Goal: Transaction & Acquisition: Download file/media

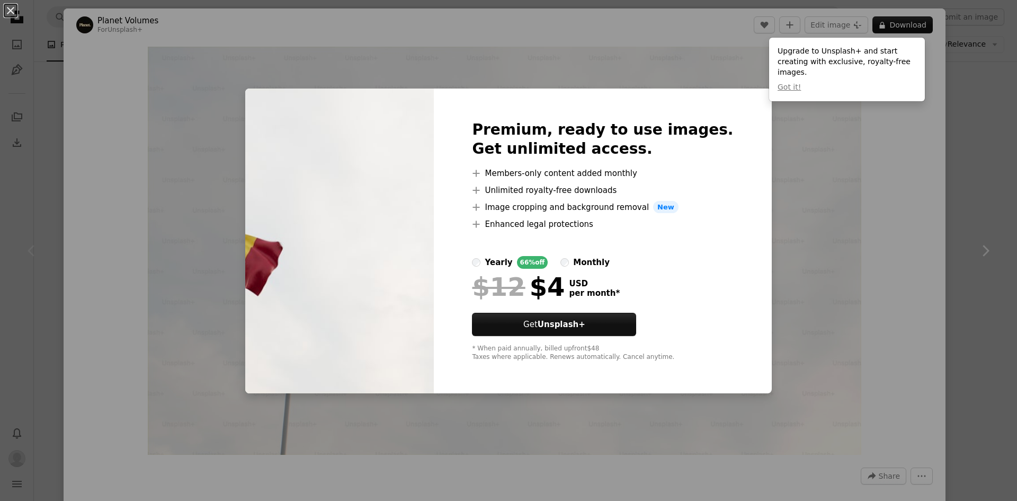
drag, startPoint x: 996, startPoint y: 163, endPoint x: 986, endPoint y: 145, distance: 20.4
click at [997, 165] on div "An X shape Premium, ready to use images. Get unlimited access. A plus sign Memb…" at bounding box center [508, 250] width 1017 height 501
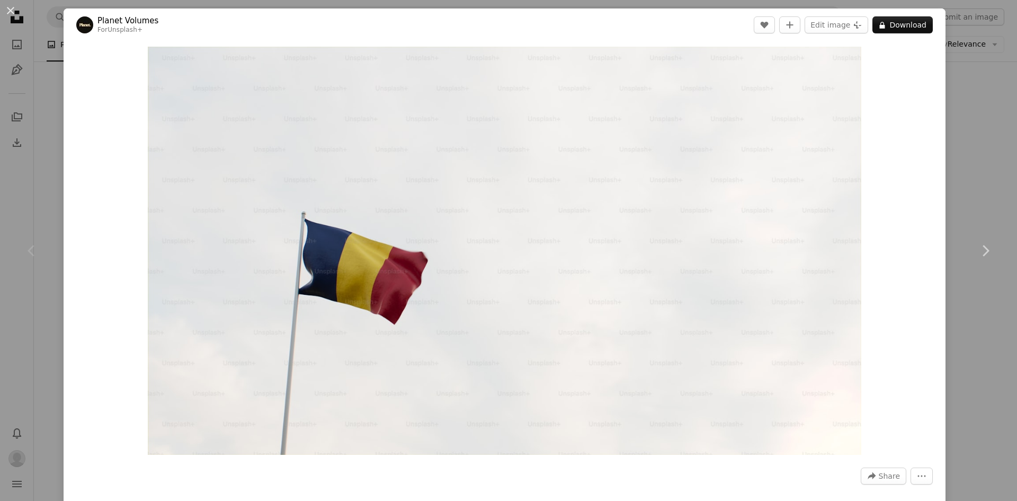
click at [987, 95] on div "An X shape Chevron left Chevron right Planet Volumes For Unsplash+ A heart A pl…" at bounding box center [508, 250] width 1017 height 501
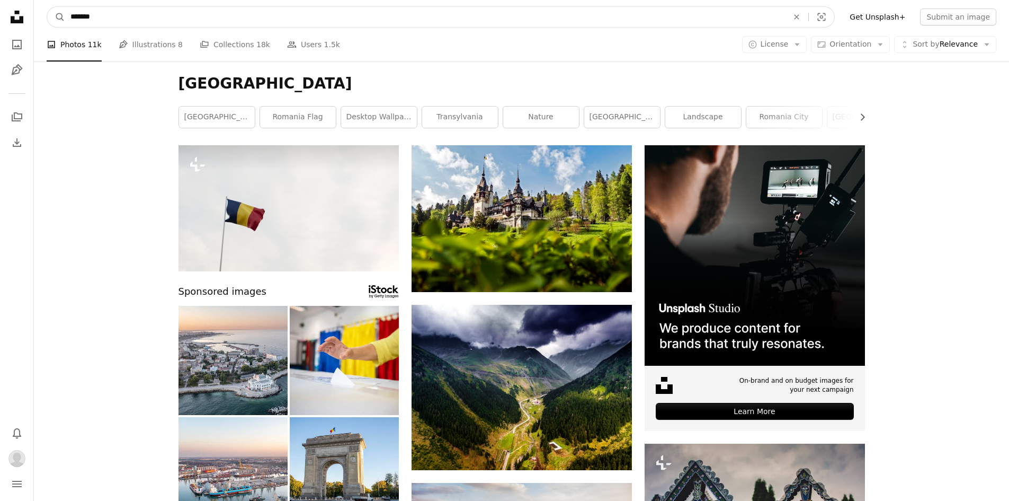
click at [242, 22] on input "*******" at bounding box center [425, 17] width 720 height 20
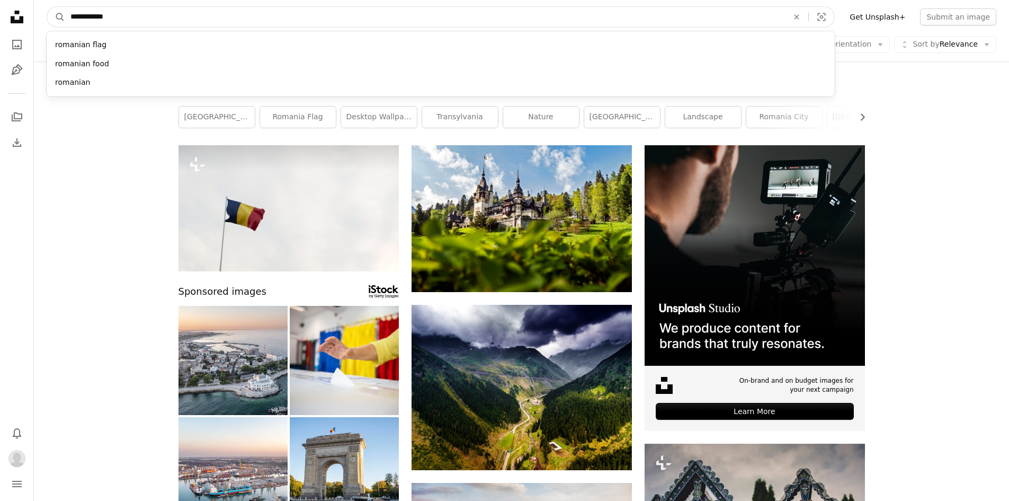
type input "**********"
click button "A magnifying glass" at bounding box center [56, 17] width 18 height 20
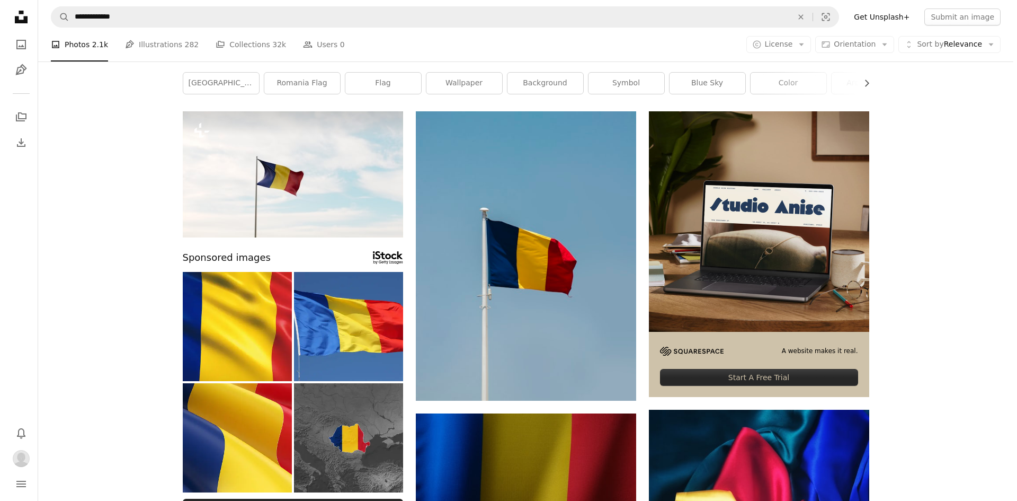
scroll to position [53, 0]
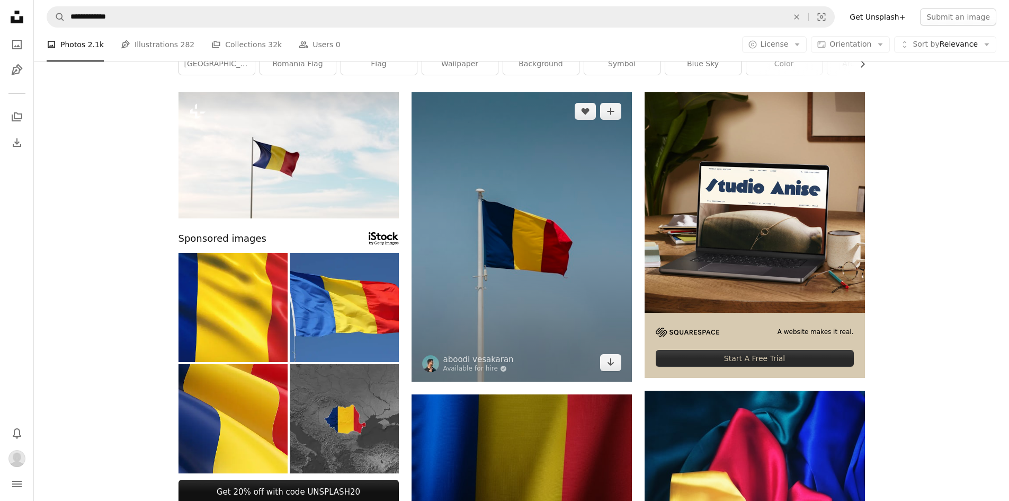
drag, startPoint x: 573, startPoint y: 188, endPoint x: 520, endPoint y: 210, distance: 58.0
click at [520, 210] on img at bounding box center [522, 236] width 220 height 289
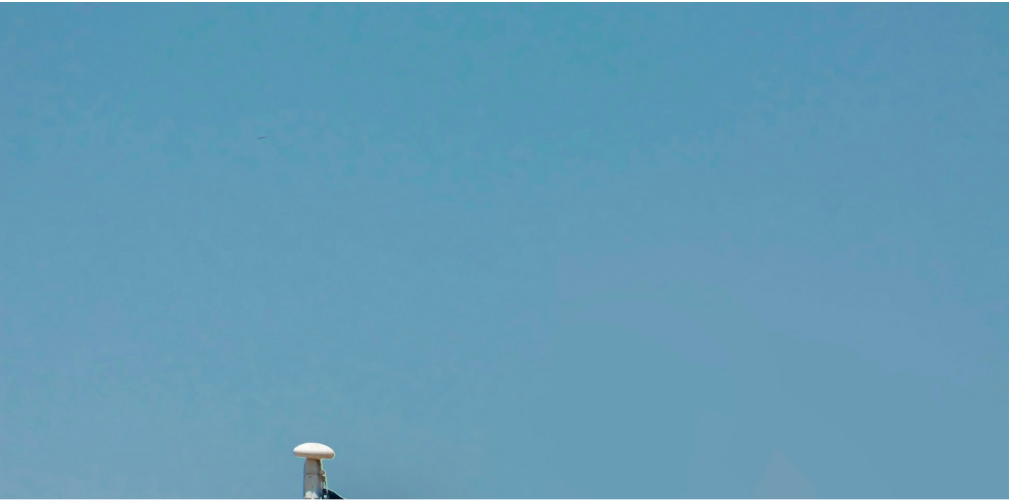
scroll to position [407, 0]
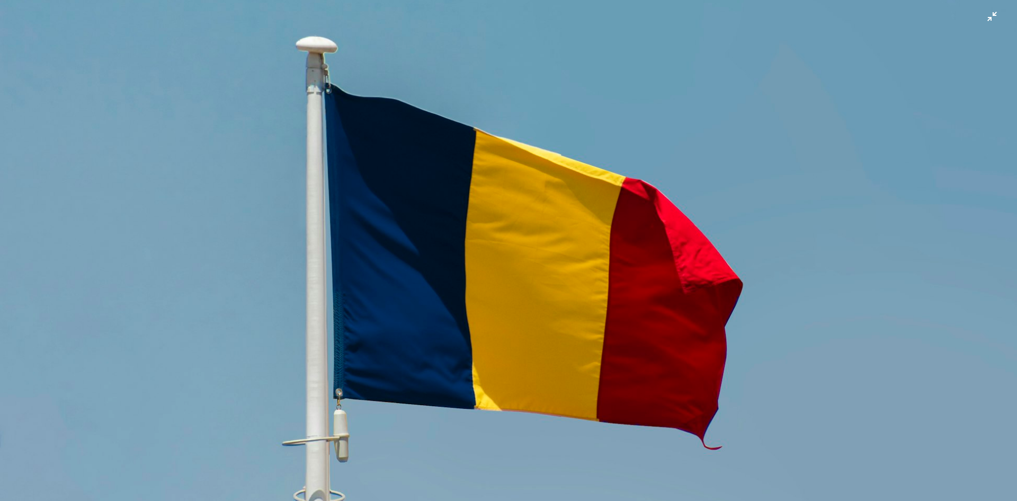
click at [980, 22] on img "Zoom out on this image" at bounding box center [508, 259] width 1018 height 1335
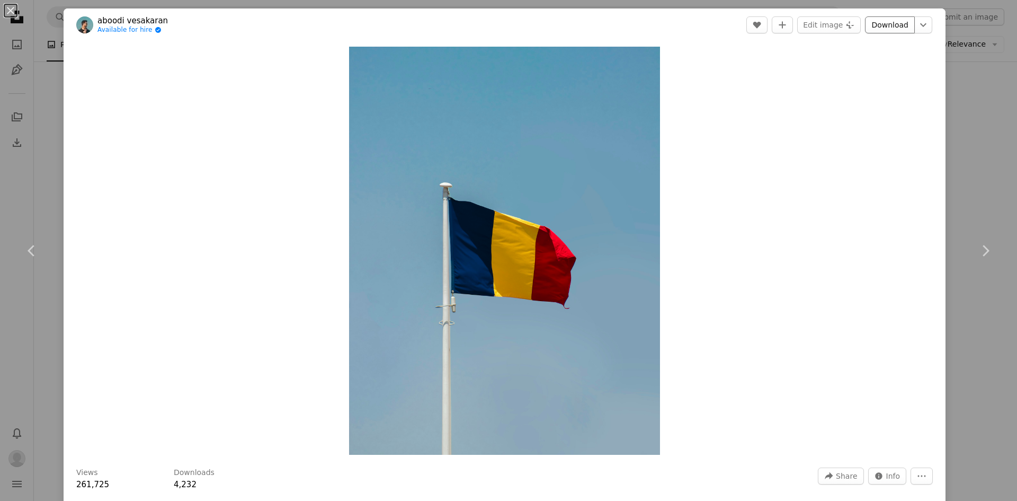
click at [884, 30] on link "Download" at bounding box center [890, 24] width 50 height 17
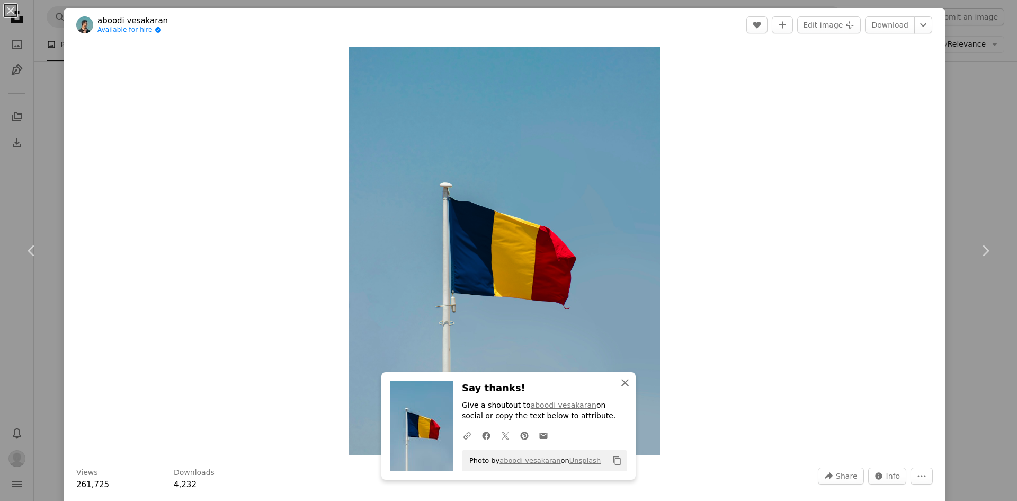
click at [620, 384] on icon "An X shape" at bounding box center [625, 382] width 13 height 13
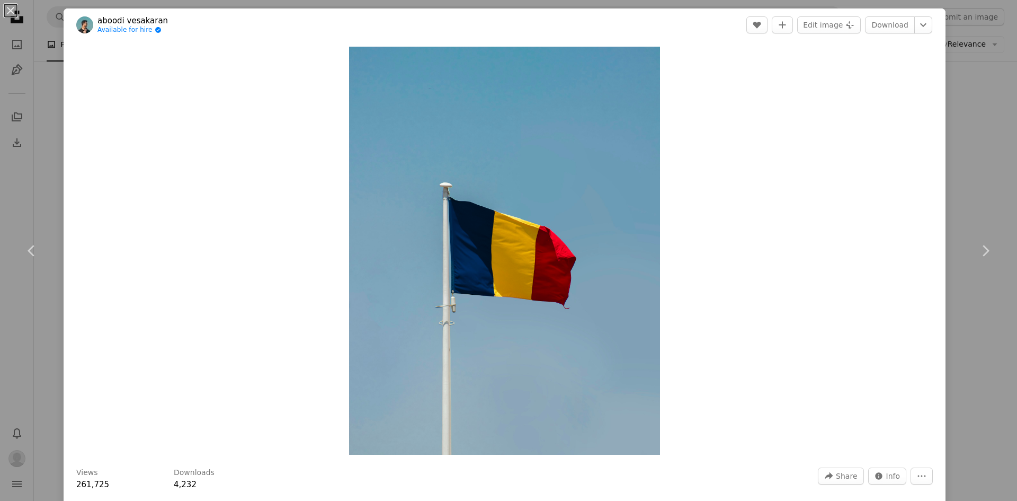
click at [945, 94] on div "An X shape Chevron left Chevron right aboodi vesakaran Available for hire A che…" at bounding box center [508, 250] width 1017 height 501
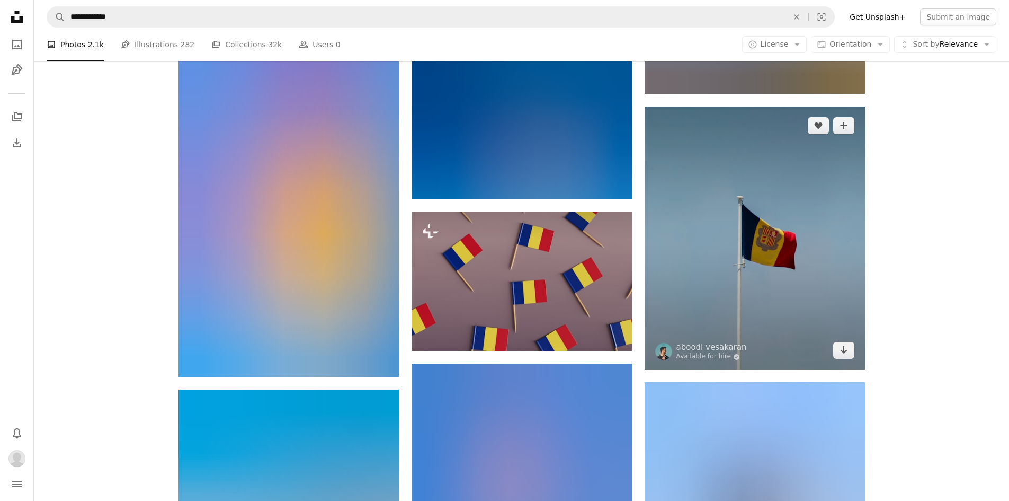
scroll to position [1219, 0]
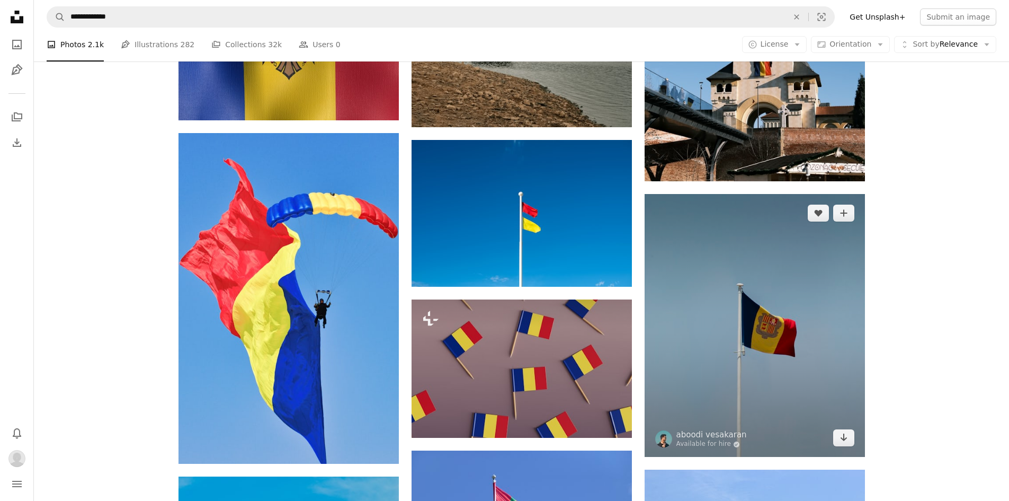
click at [763, 283] on img at bounding box center [755, 325] width 220 height 263
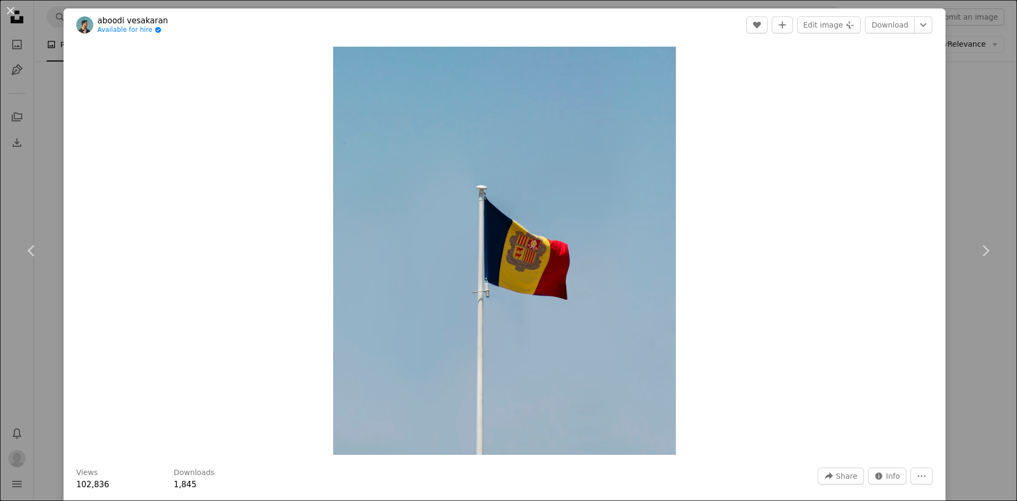
drag, startPoint x: 964, startPoint y: 171, endPoint x: 961, endPoint y: 162, distance: 9.6
click at [968, 179] on div "An X shape Chevron left Chevron right aboodi vesakaran Available for hire A che…" at bounding box center [508, 250] width 1017 height 501
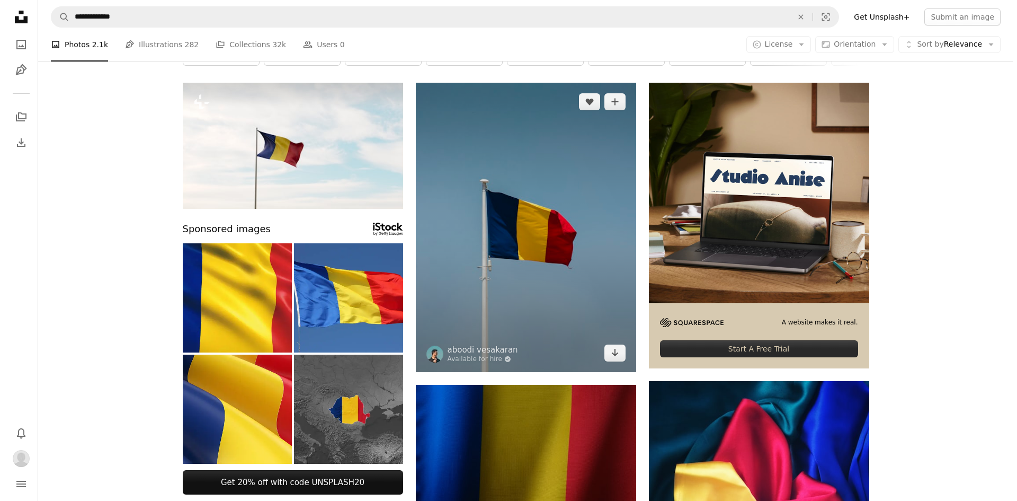
scroll to position [53, 0]
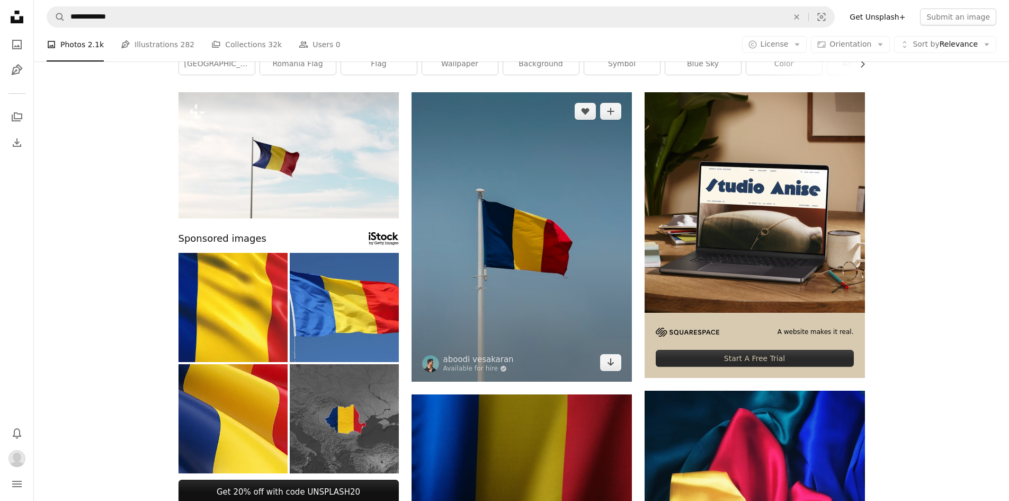
click at [530, 251] on img at bounding box center [522, 236] width 220 height 289
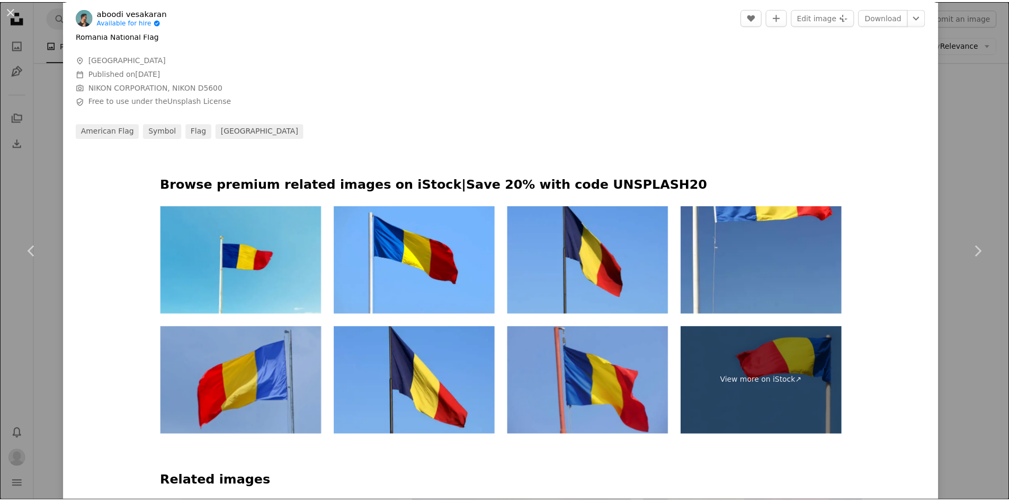
scroll to position [530, 0]
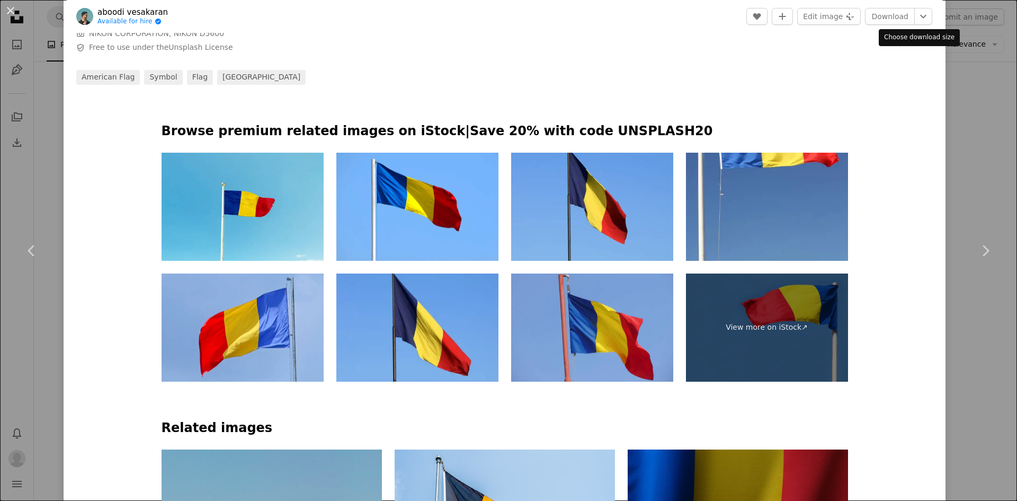
click at [958, 60] on div "An X shape Chevron left Chevron right aboodi vesakaran Available for hire A che…" at bounding box center [508, 250] width 1017 height 501
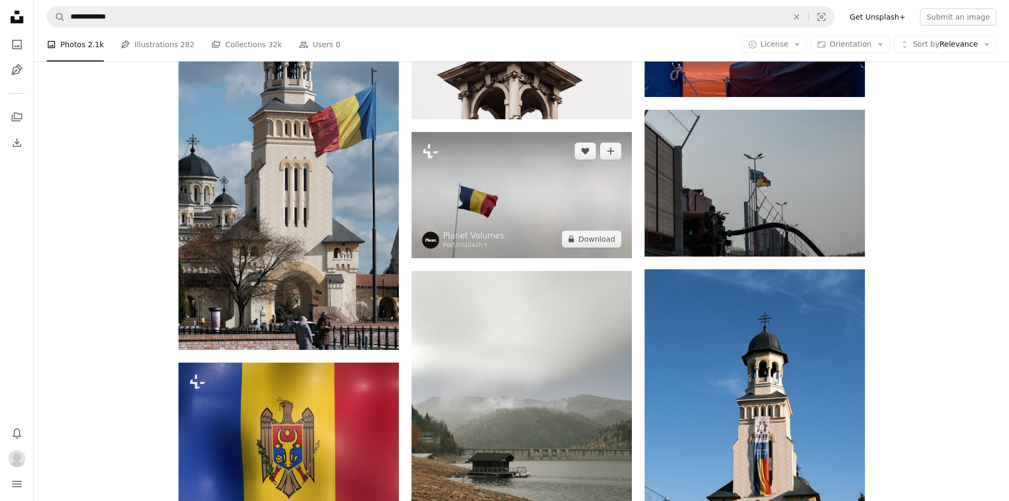
scroll to position [756, 0]
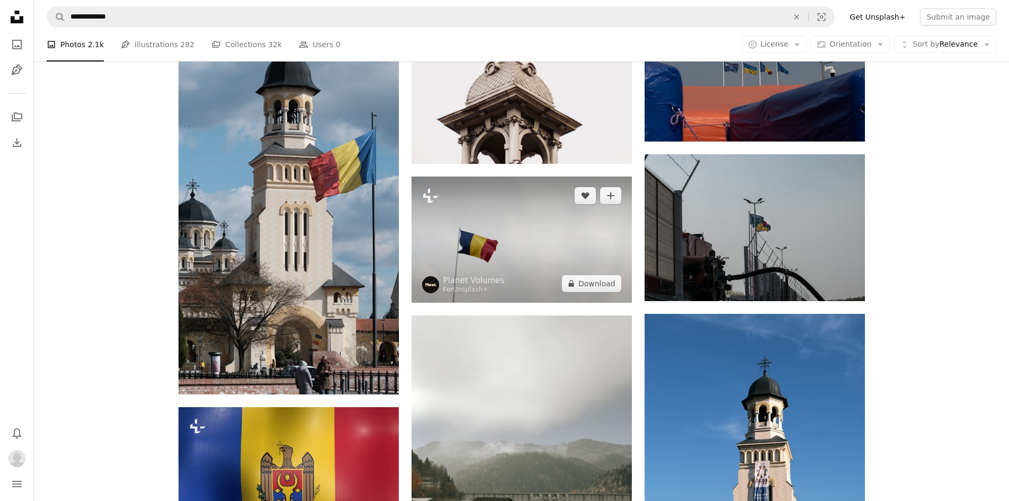
click at [599, 268] on img at bounding box center [522, 239] width 220 height 126
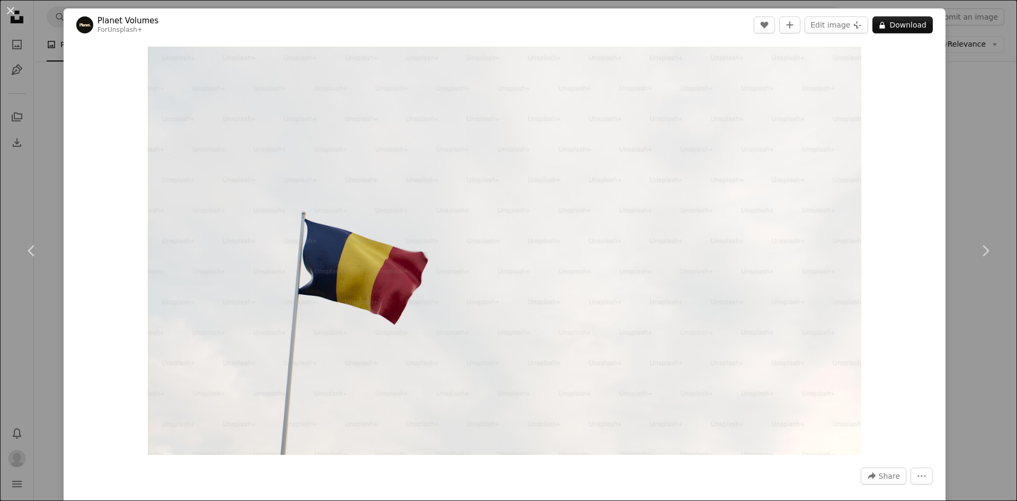
click at [988, 357] on div "An X shape Chevron left Chevron right Planet Volumes For Unsplash+ A heart A pl…" at bounding box center [508, 250] width 1017 height 501
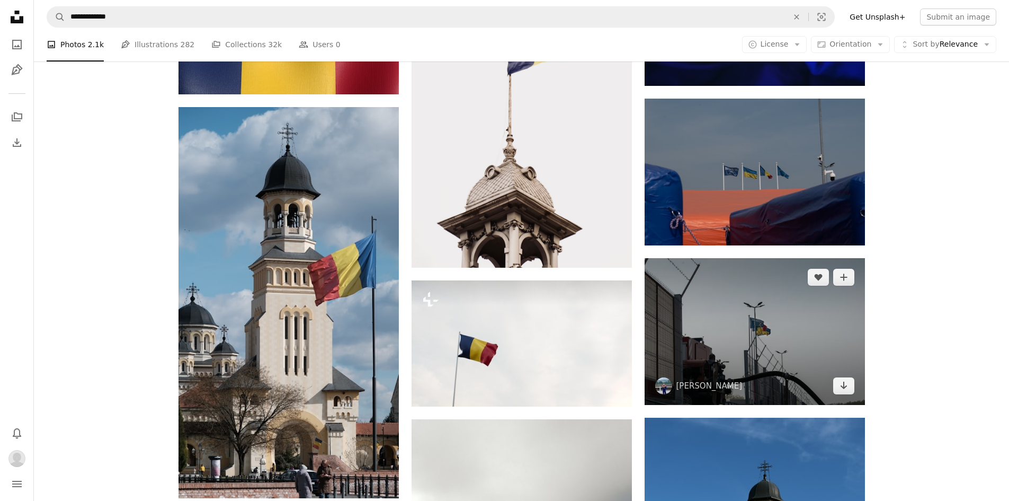
scroll to position [650, 0]
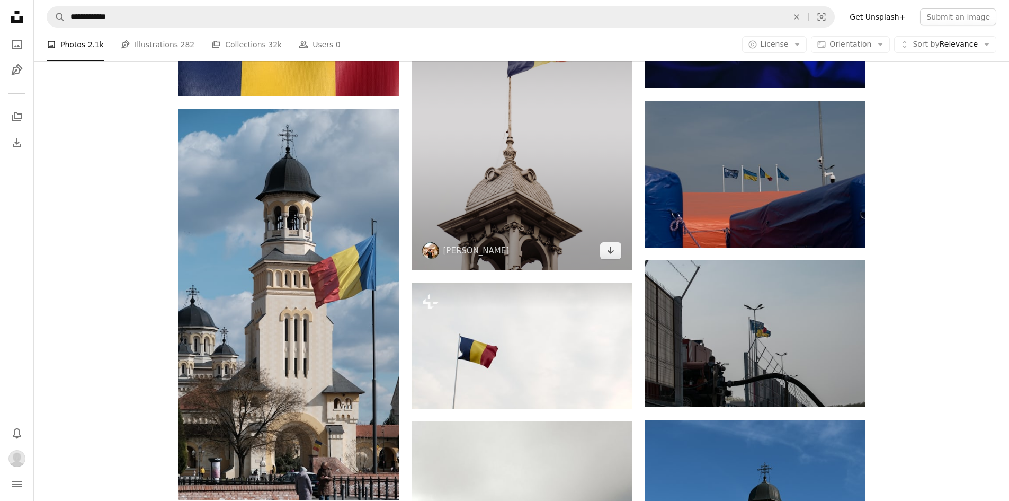
click at [549, 170] on img at bounding box center [522, 123] width 220 height 294
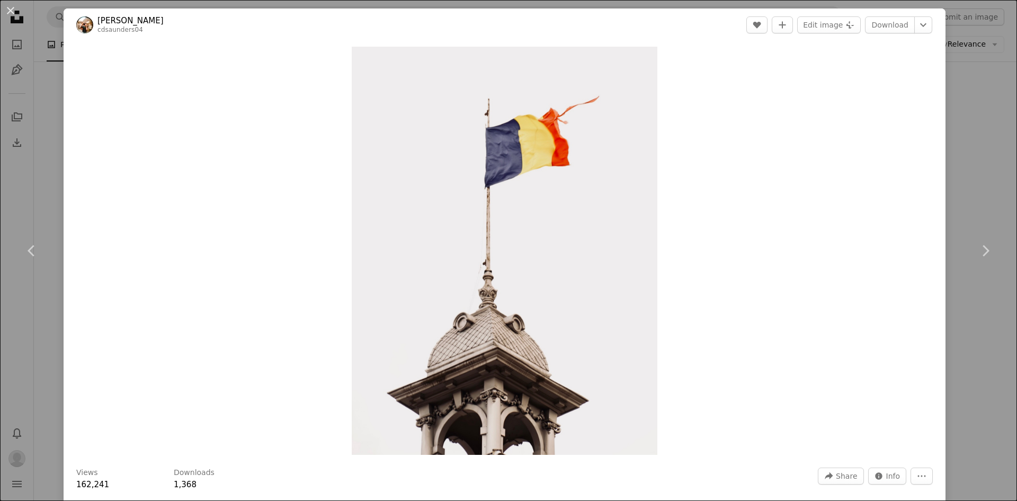
click at [1001, 193] on div "An X shape Chevron left Chevron right [PERSON_NAME] cdsaunders04 A heart A plus…" at bounding box center [508, 250] width 1017 height 501
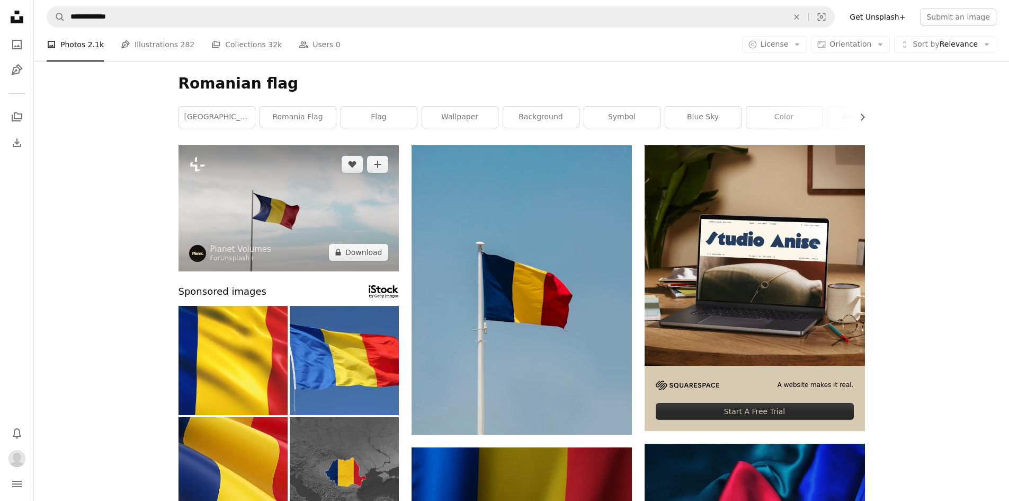
click at [356, 223] on img at bounding box center [289, 208] width 220 height 126
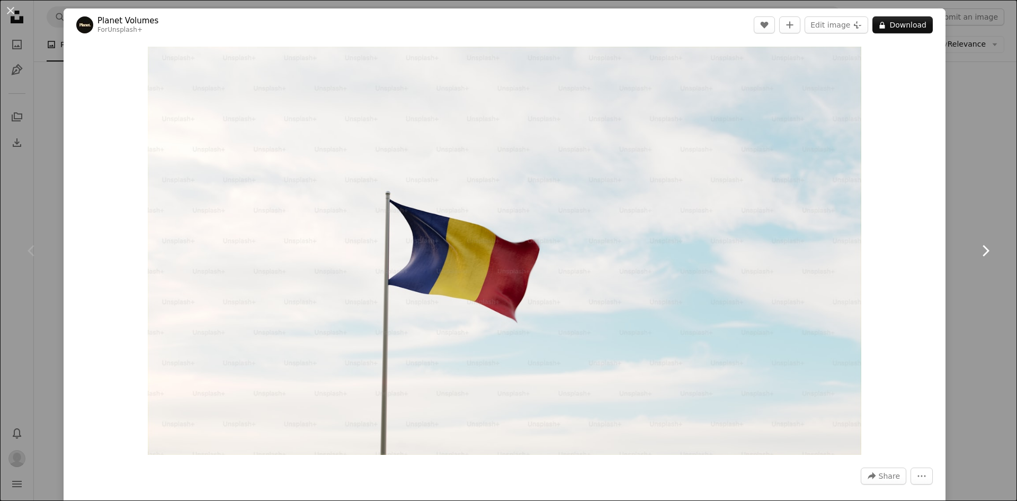
click at [967, 207] on link "Chevron right" at bounding box center [986, 251] width 64 height 102
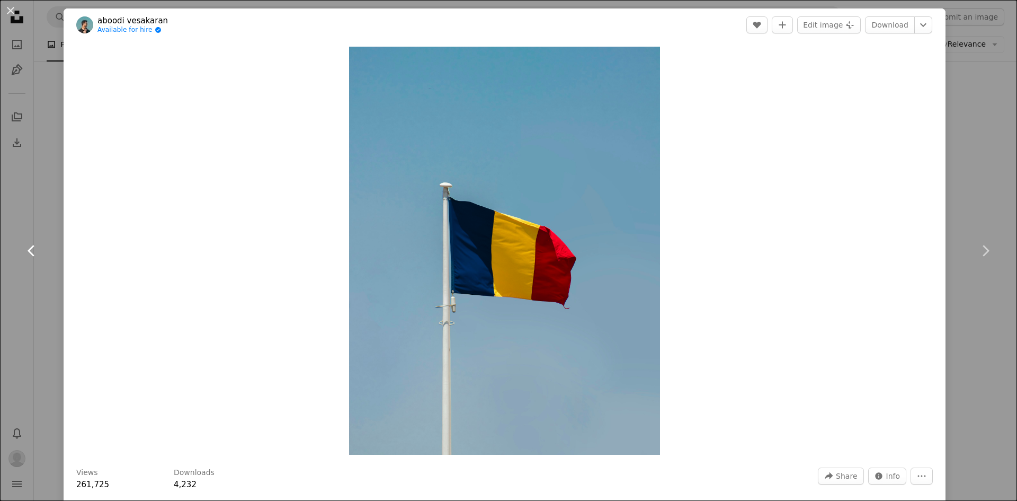
click at [30, 248] on icon "Chevron left" at bounding box center [31, 250] width 17 height 17
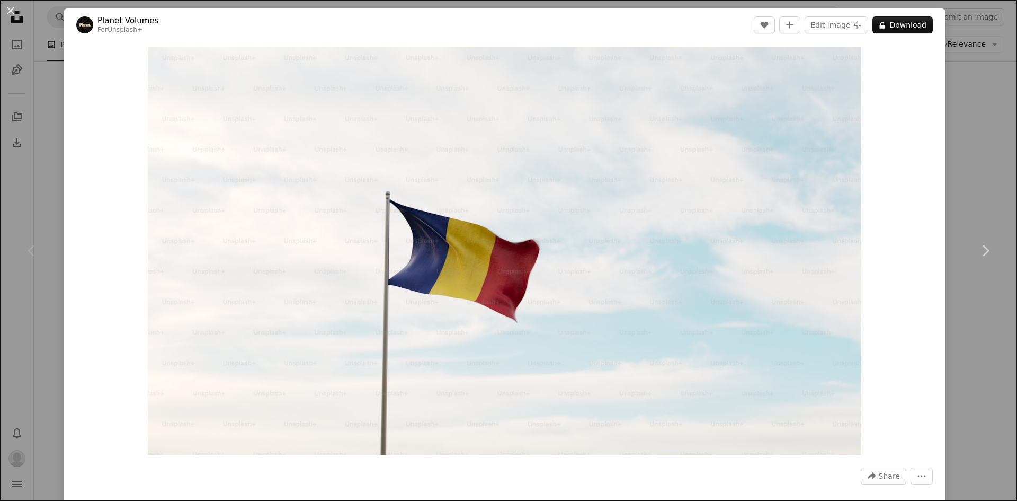
click at [921, 101] on div "Zoom in" at bounding box center [505, 250] width 882 height 419
click at [850, 69] on img "Zoom in on this image" at bounding box center [505, 251] width 714 height 408
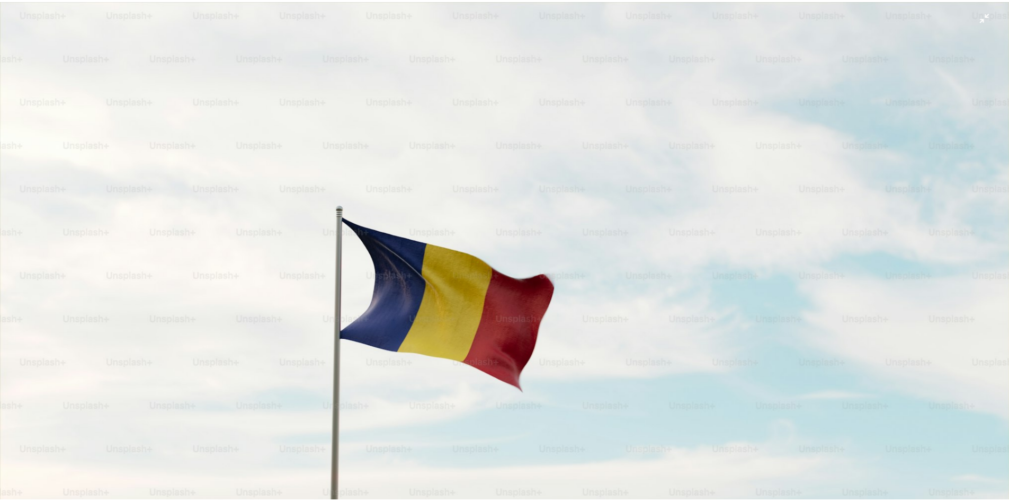
scroll to position [36, 0]
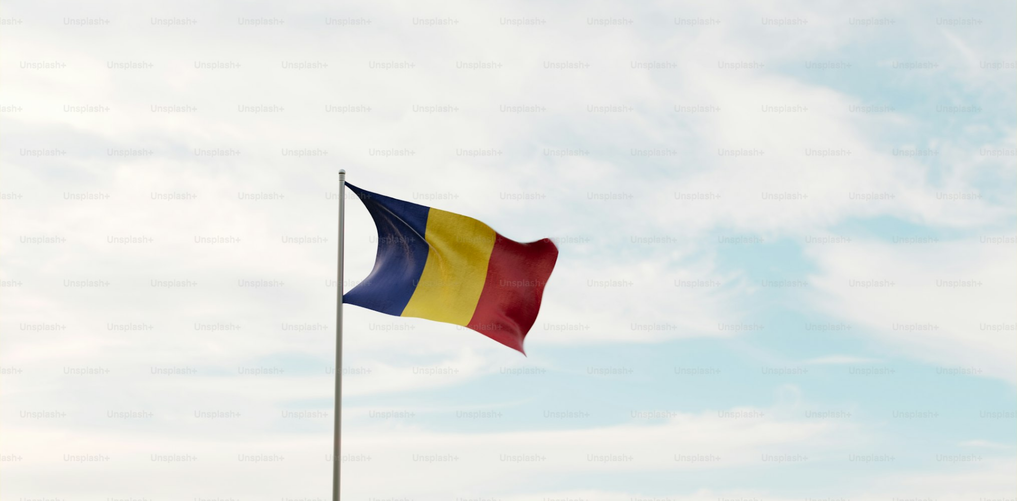
click at [985, 23] on img "Zoom out on this image" at bounding box center [508, 254] width 1018 height 582
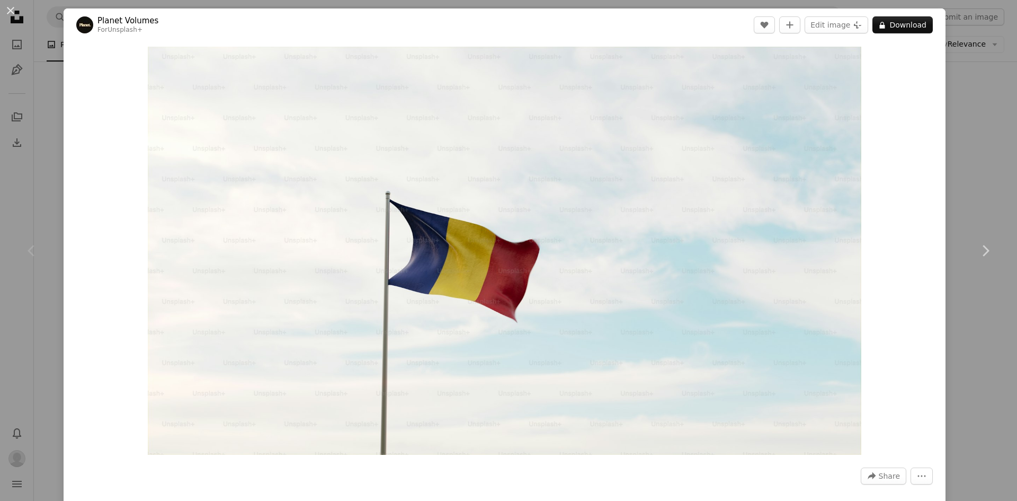
drag, startPoint x: 978, startPoint y: 157, endPoint x: 952, endPoint y: 121, distance: 44.4
click at [978, 157] on div "An X shape Chevron left Chevron right Planet Volumes For Unsplash+ A heart A pl…" at bounding box center [508, 250] width 1017 height 501
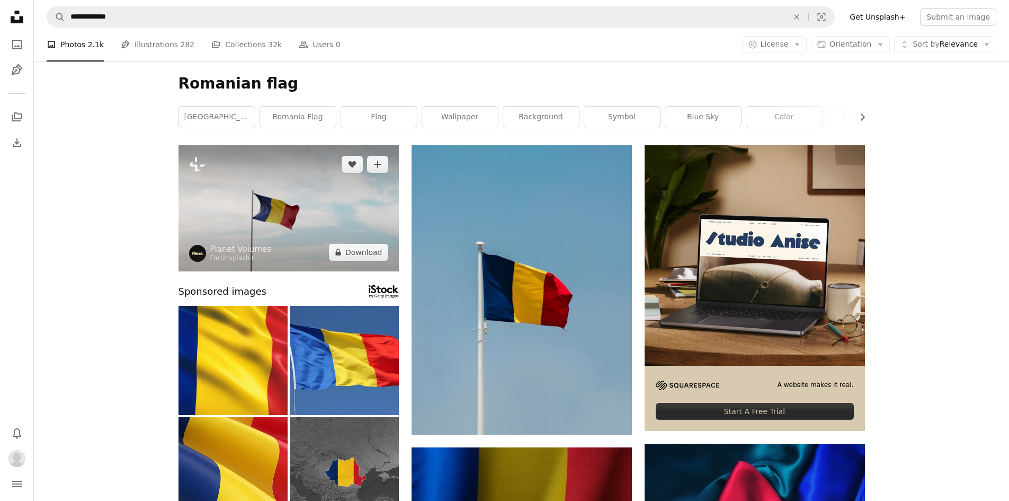
click at [298, 214] on img at bounding box center [289, 208] width 220 height 126
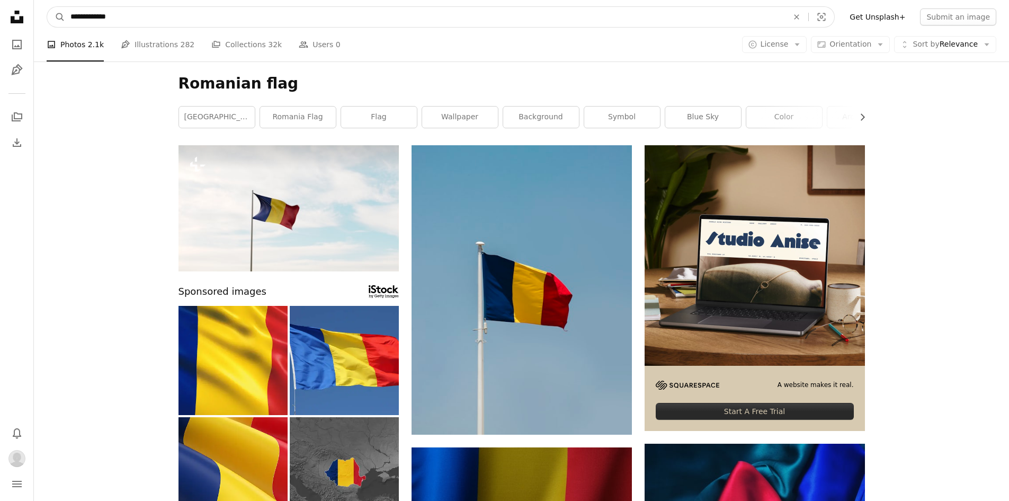
click at [173, 18] on input "**********" at bounding box center [425, 17] width 720 height 20
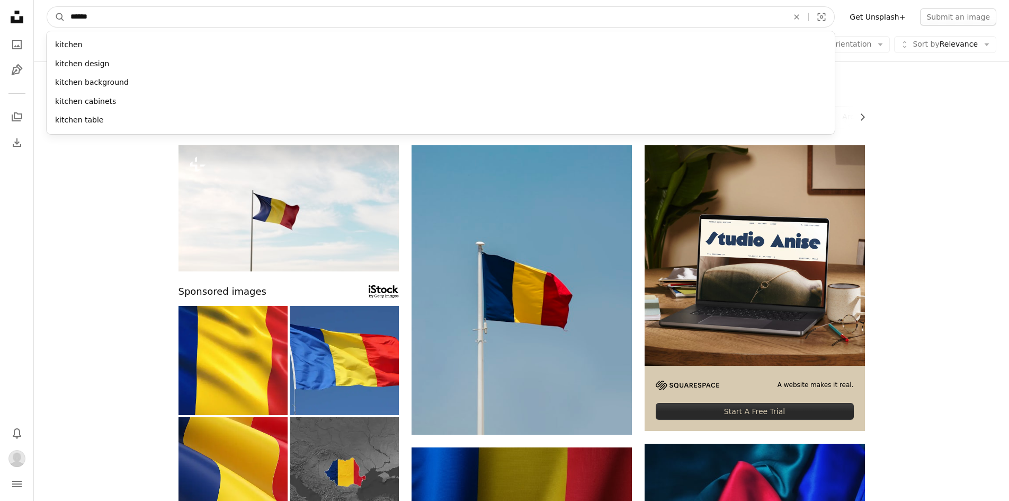
type input "*******"
click button "A magnifying glass" at bounding box center [56, 17] width 18 height 20
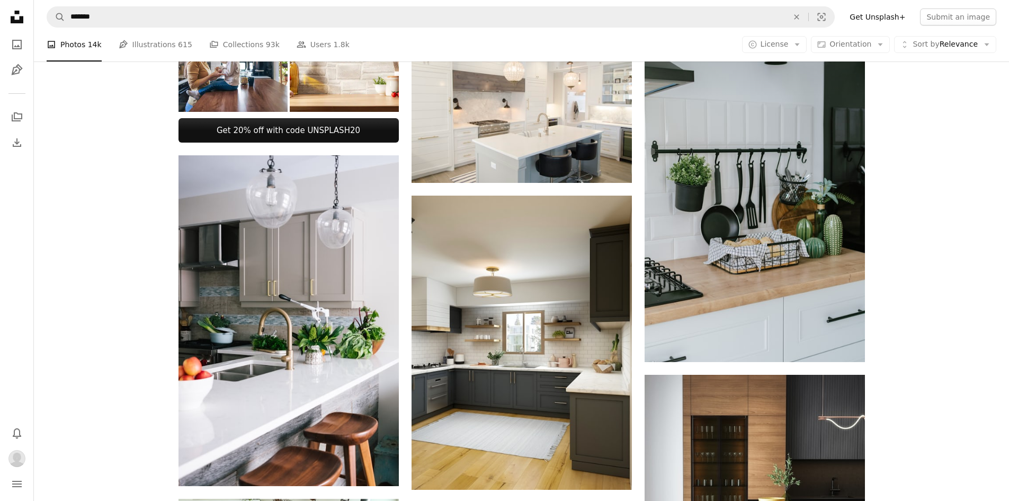
scroll to position [318, 0]
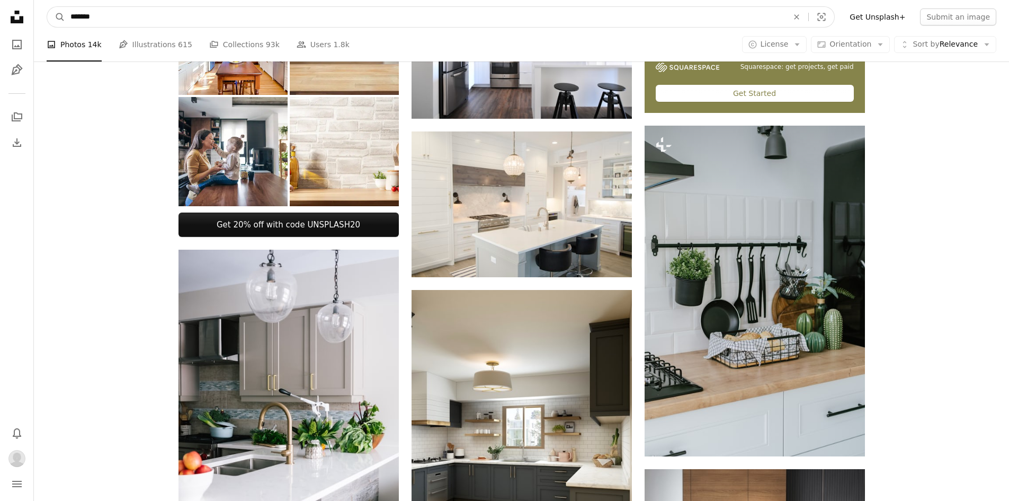
click at [160, 19] on input "*******" at bounding box center [425, 17] width 720 height 20
type input "**********"
click button "A magnifying glass" at bounding box center [56, 17] width 18 height 20
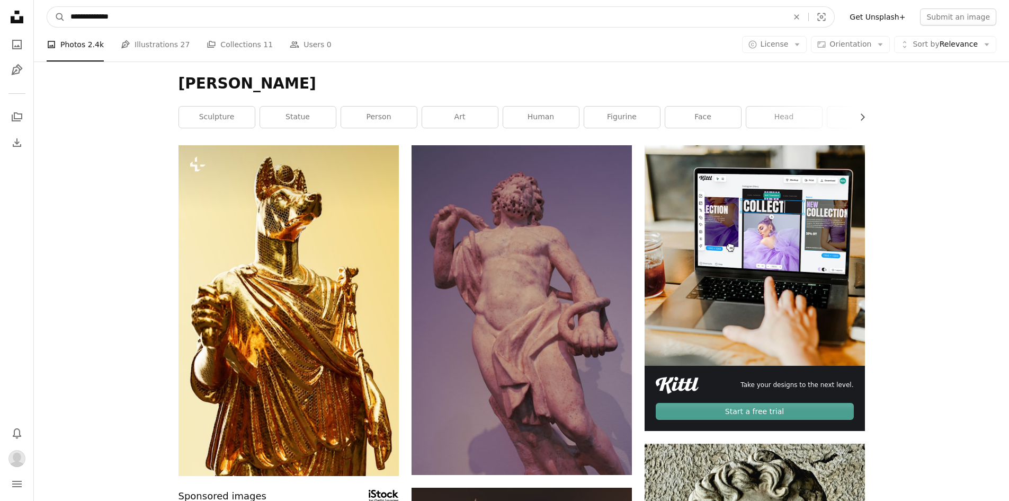
click at [170, 20] on input "**********" at bounding box center [425, 17] width 720 height 20
type input "**********"
click button "A magnifying glass" at bounding box center [56, 17] width 18 height 20
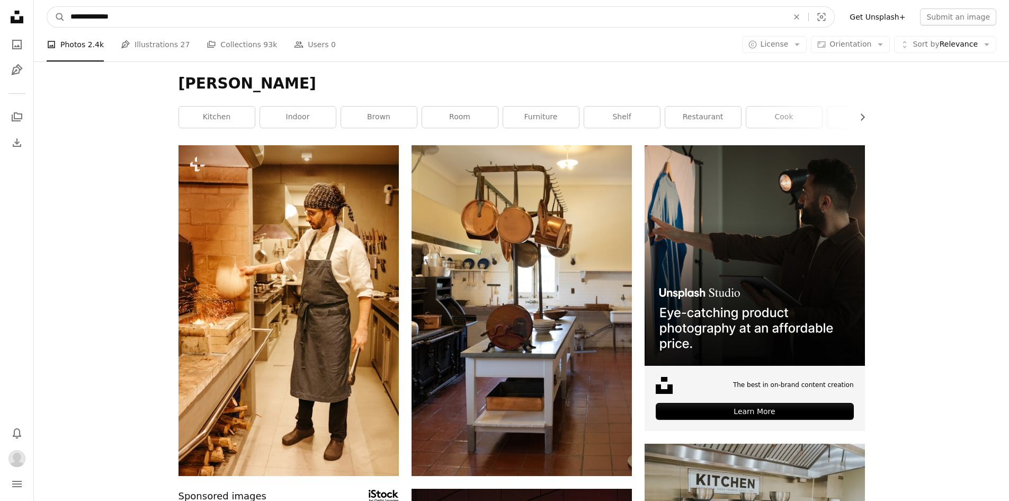
drag, startPoint x: 162, startPoint y: 15, endPoint x: 169, endPoint y: 17, distance: 6.6
click at [165, 16] on input "**********" at bounding box center [425, 17] width 720 height 20
type input "******"
